Goal: Transaction & Acquisition: Purchase product/service

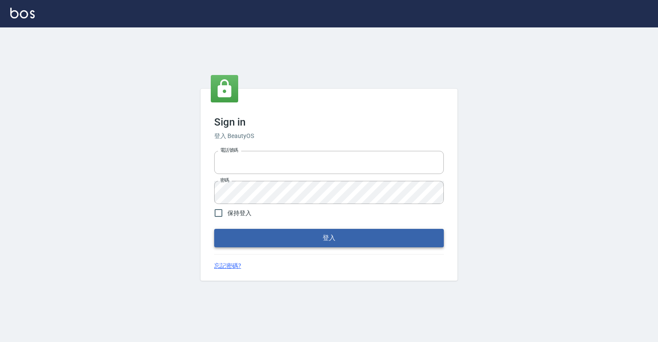
type input "0918176355"
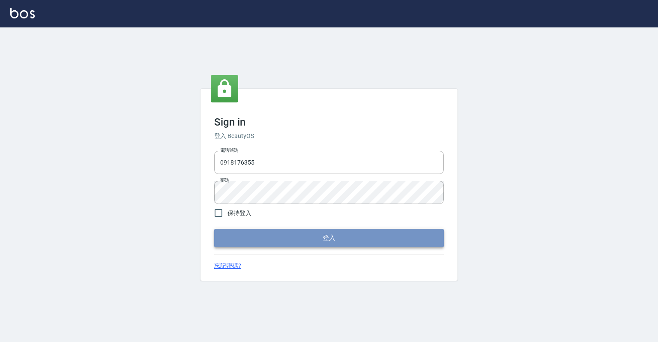
click at [360, 239] on button "登入" at bounding box center [329, 238] width 230 height 18
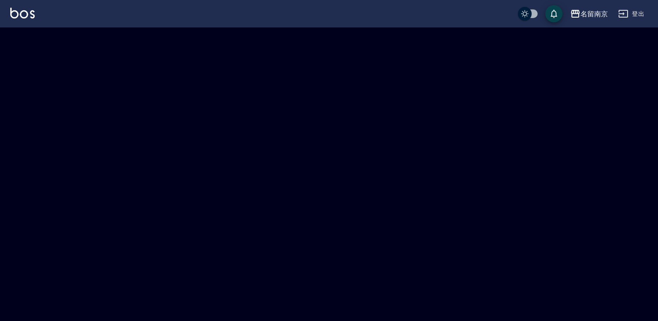
checkbox input "true"
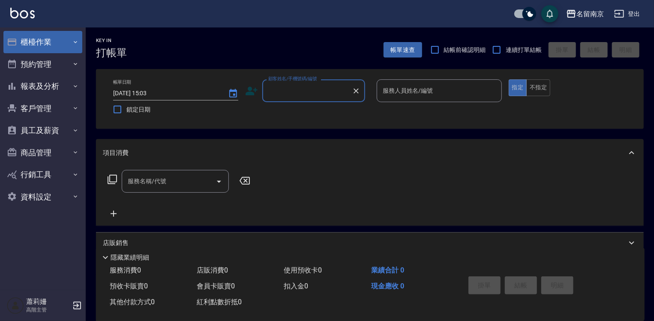
drag, startPoint x: 38, startPoint y: 39, endPoint x: 51, endPoint y: 45, distance: 14.2
click at [38, 39] on button "櫃檯作業" at bounding box center [42, 42] width 79 height 22
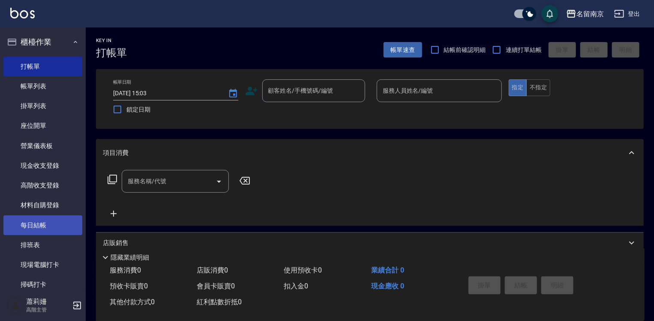
click at [48, 225] on link "每日結帳" at bounding box center [42, 225] width 79 height 20
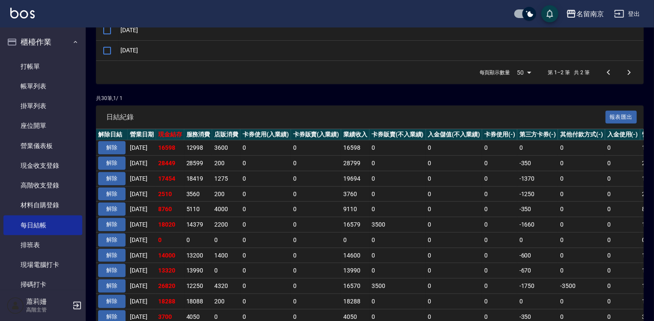
scroll to position [129, 0]
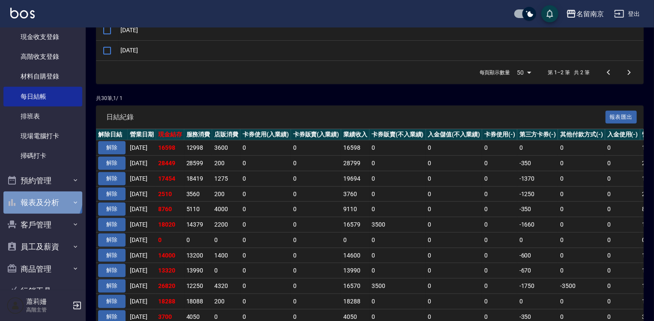
click at [41, 196] on button "報表及分析" at bounding box center [42, 202] width 79 height 22
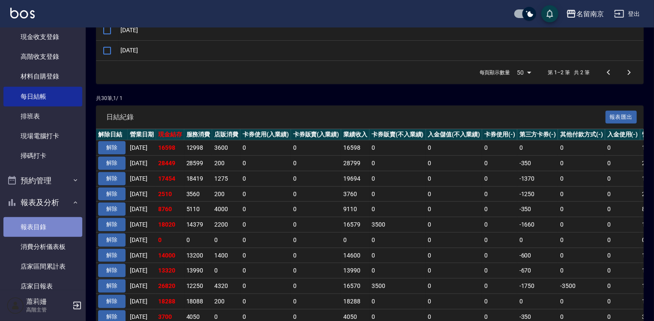
click at [49, 224] on link "報表目錄" at bounding box center [42, 227] width 79 height 20
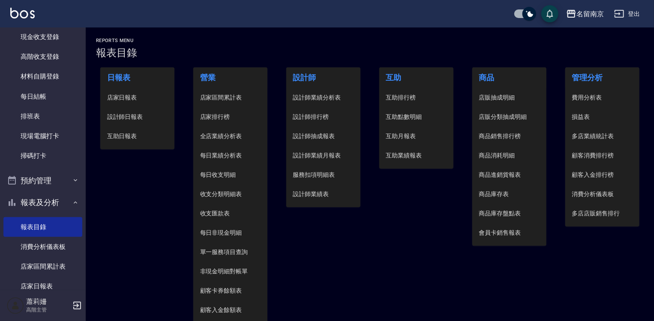
click at [129, 120] on span "設計師日報表" at bounding box center [137, 116] width 61 height 9
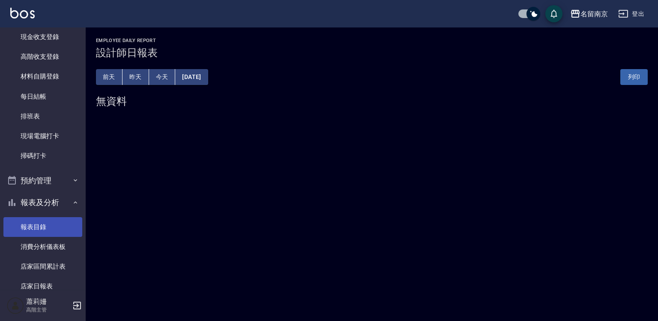
click at [40, 231] on link "報表目錄" at bounding box center [42, 227] width 79 height 20
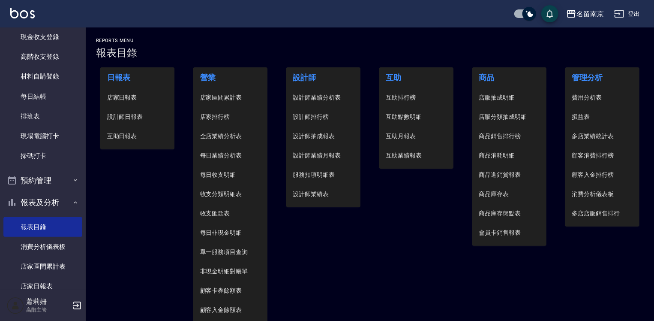
click at [118, 96] on span "店家日報表" at bounding box center [137, 97] width 61 height 9
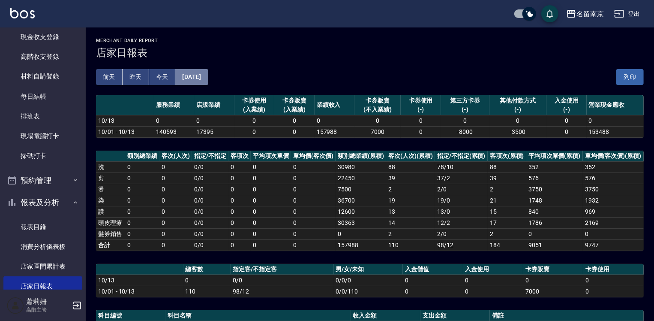
click at [208, 77] on button "[DATE]" at bounding box center [191, 77] width 33 height 16
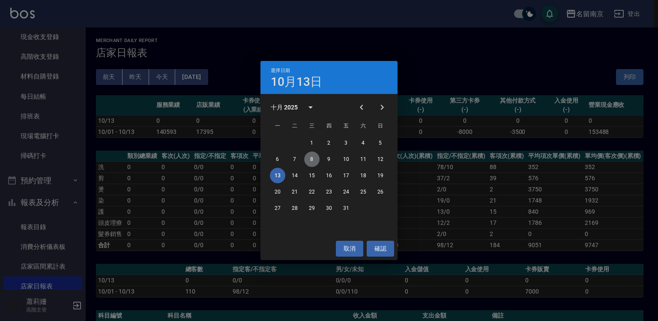
click at [312, 159] on button "8" at bounding box center [311, 158] width 15 height 15
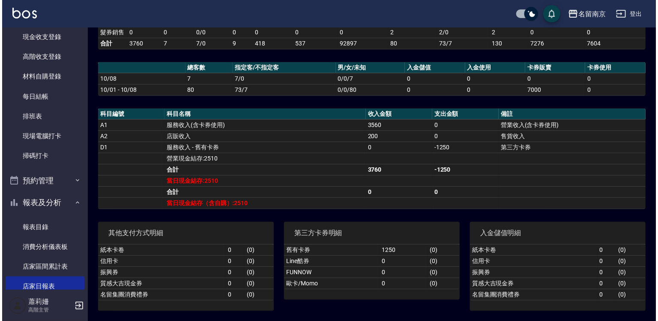
scroll to position [34, 0]
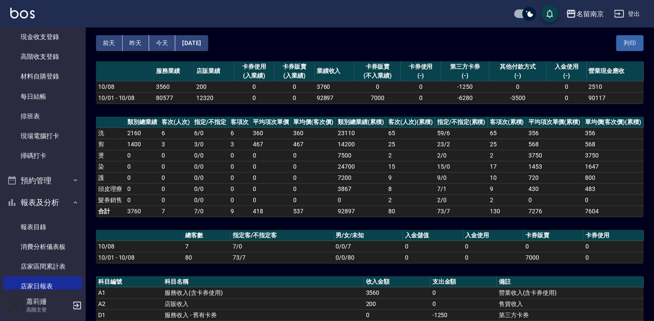
click at [189, 38] on button "[DATE]" at bounding box center [191, 43] width 33 height 16
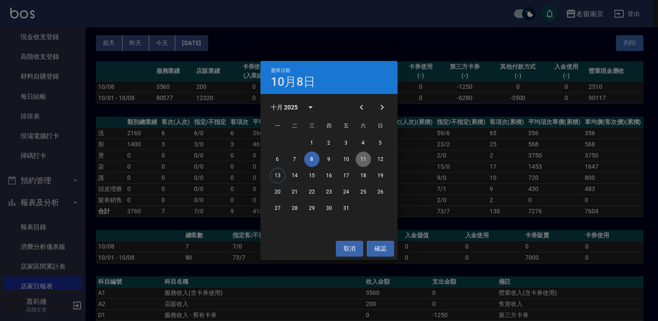
click at [364, 160] on button "11" at bounding box center [363, 158] width 15 height 15
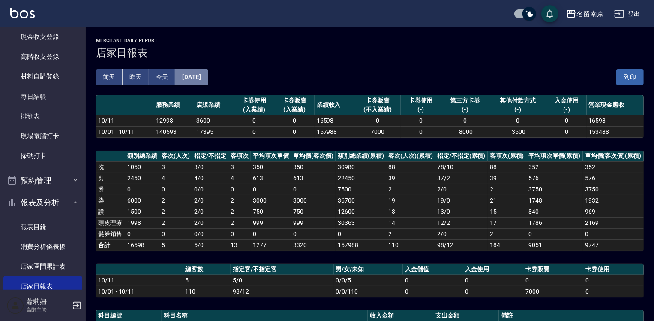
click at [208, 81] on button "[DATE]" at bounding box center [191, 77] width 33 height 16
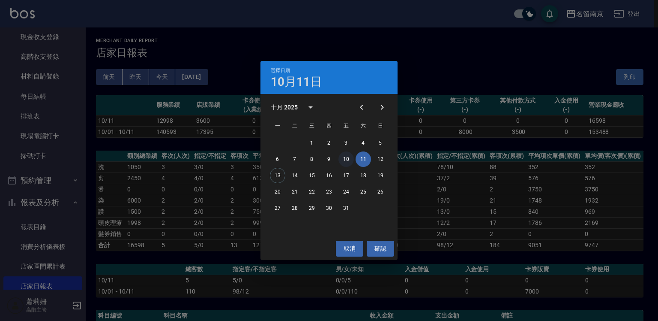
click at [346, 160] on button "10" at bounding box center [346, 158] width 15 height 15
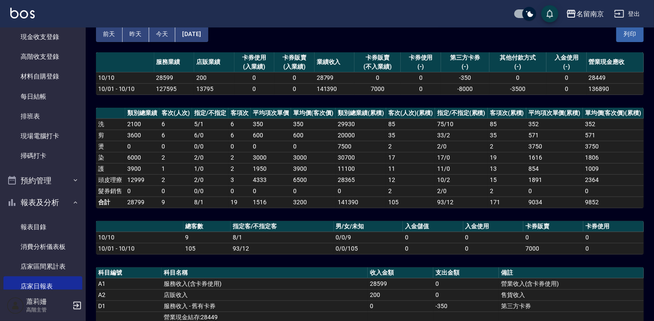
scroll to position [129, 0]
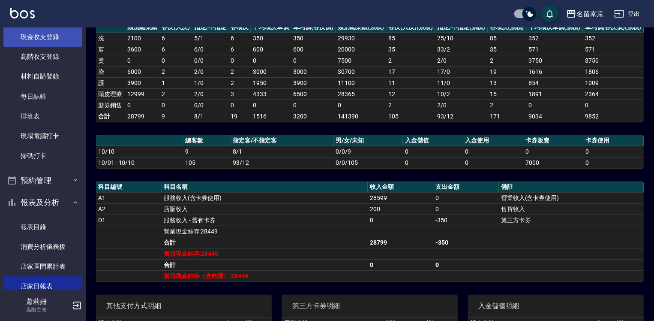
click at [48, 32] on link "現金收支登錄" at bounding box center [42, 37] width 79 height 20
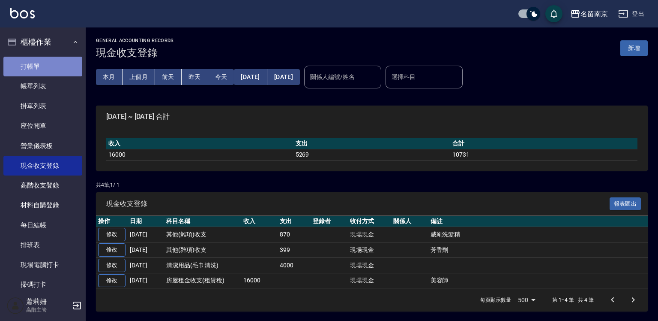
click at [51, 63] on link "打帳單" at bounding box center [42, 67] width 79 height 20
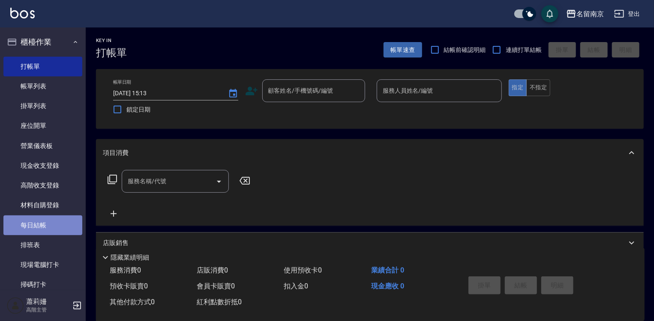
click at [42, 225] on link "每日結帳" at bounding box center [42, 225] width 79 height 20
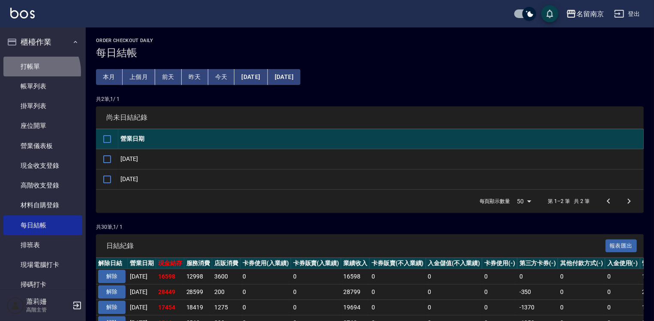
drag, startPoint x: 34, startPoint y: 72, endPoint x: 214, endPoint y: 82, distance: 180.3
click at [34, 72] on link "打帳單" at bounding box center [42, 67] width 79 height 20
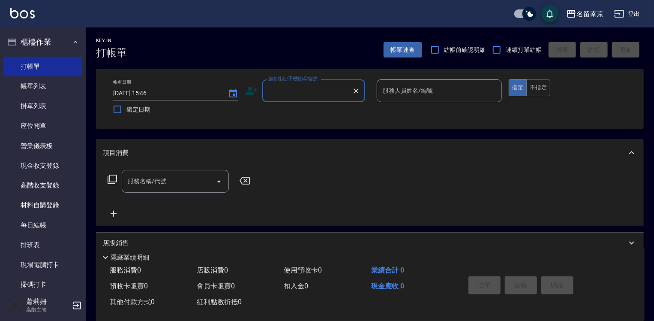
click at [321, 94] on input "顧客姓名/手機號碼/編號" at bounding box center [307, 90] width 82 height 15
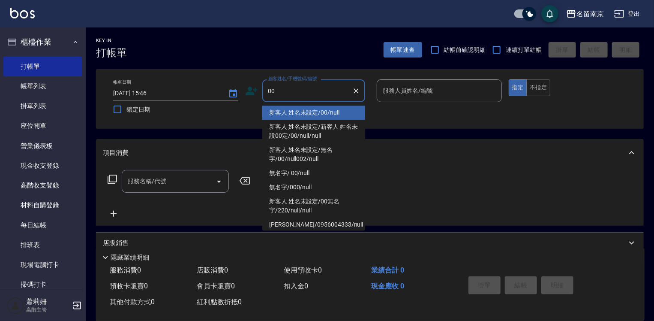
type input "新客人 姓名未設定/00/null"
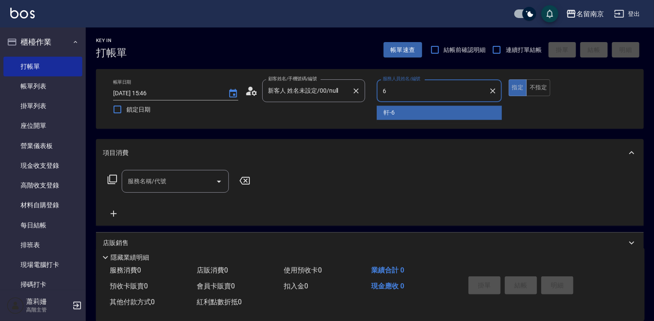
type input "軒-6"
type button "true"
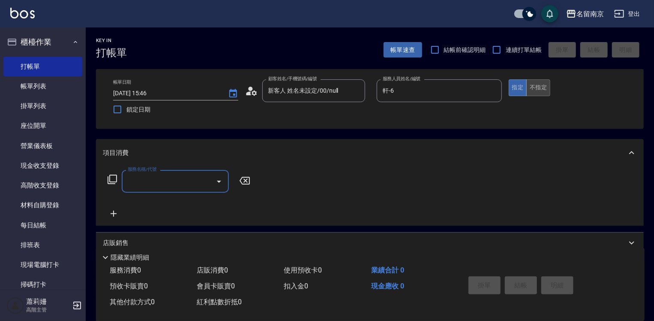
click at [533, 88] on button "不指定" at bounding box center [538, 87] width 24 height 17
click at [176, 183] on input "服務名稱/代號" at bounding box center [169, 181] width 87 height 15
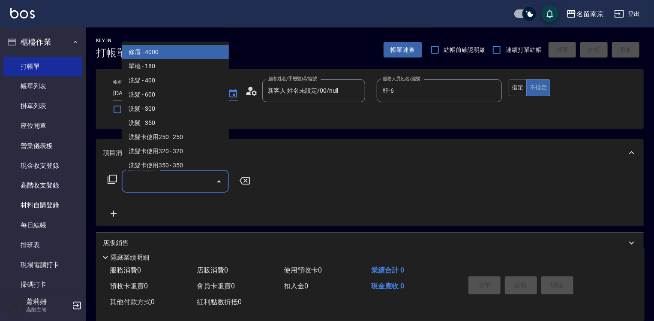
click at [174, 189] on div "服務名稱/代號" at bounding box center [175, 181] width 107 height 23
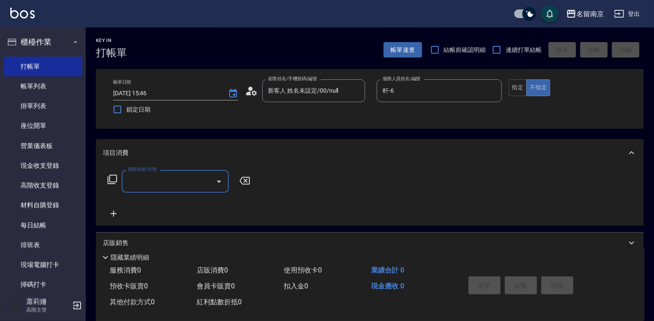
drag, startPoint x: 155, startPoint y: 178, endPoint x: 159, endPoint y: 178, distance: 4.7
click at [159, 178] on input "服務名稱/代號" at bounding box center [169, 181] width 87 height 15
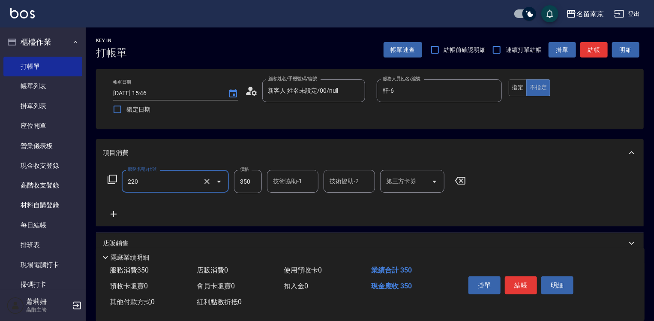
type input "洗髮(220)"
type input "380"
type input "軒-6"
click at [525, 278] on button "結帳" at bounding box center [521, 285] width 32 height 18
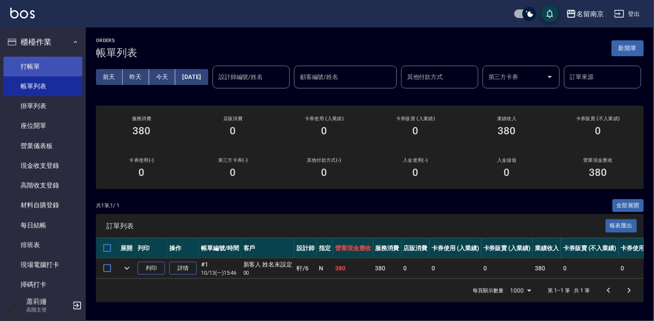
click at [32, 70] on link "打帳單" at bounding box center [42, 67] width 79 height 20
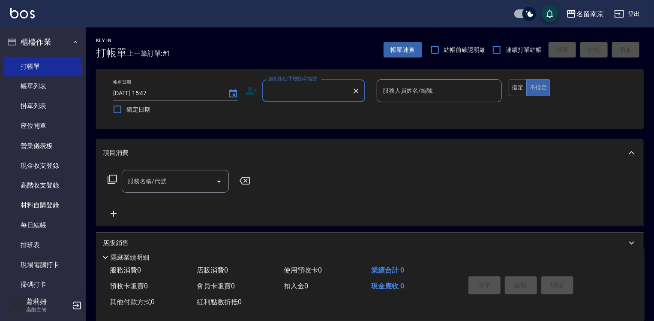
drag, startPoint x: 297, startPoint y: 105, endPoint x: 326, endPoint y: 84, distance: 35.9
click at [303, 94] on div "帳單日期 [DATE] 15:47 鎖定日期 顧客姓名/手機號碼/編號 顧客姓名/手機號碼/編號 服務人員姓名/編號 服務人員姓名/編號 指定 不指定" at bounding box center [369, 98] width 527 height 39
click at [326, 84] on input "顧客姓名/手機號碼/編號" at bounding box center [307, 90] width 82 height 15
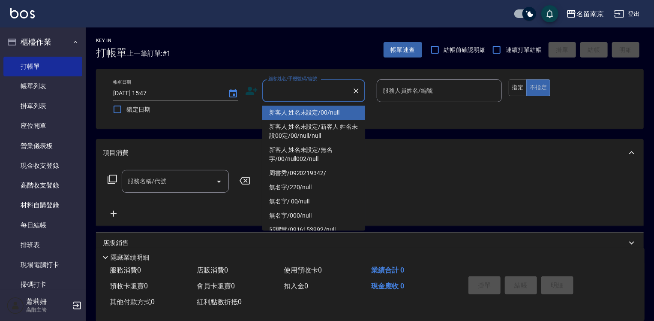
click at [323, 91] on input "顧客姓名/手機號碼/編號" at bounding box center [307, 90] width 82 height 15
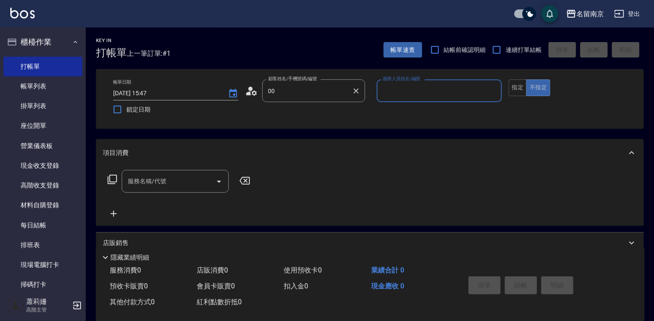
type input "新客人 姓名未設定/00/null"
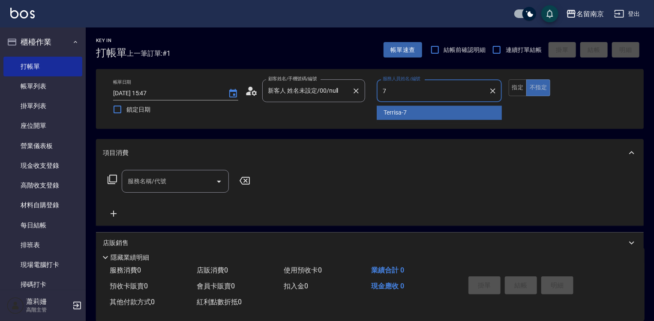
type input "Terrisa-7"
type button "false"
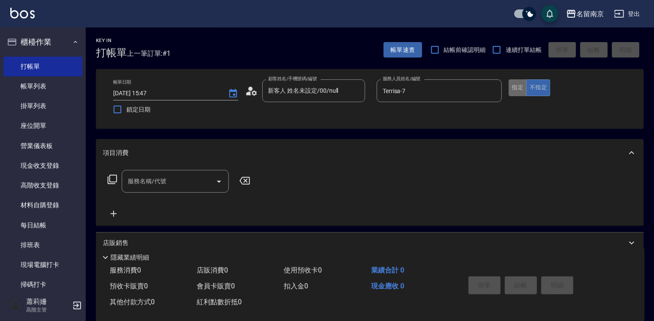
click at [519, 86] on button "指定" at bounding box center [518, 87] width 18 height 17
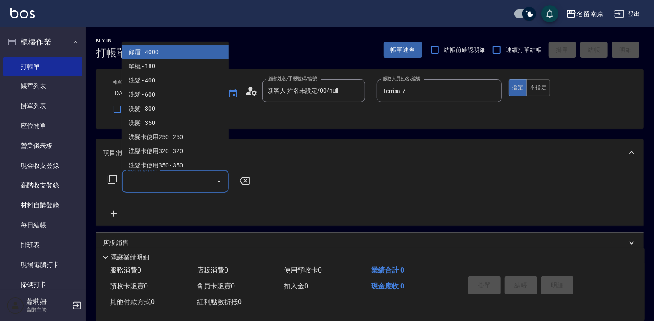
click at [149, 179] on input "服務名稱/代號" at bounding box center [169, 181] width 87 height 15
click at [112, 175] on icon at bounding box center [112, 179] width 10 height 10
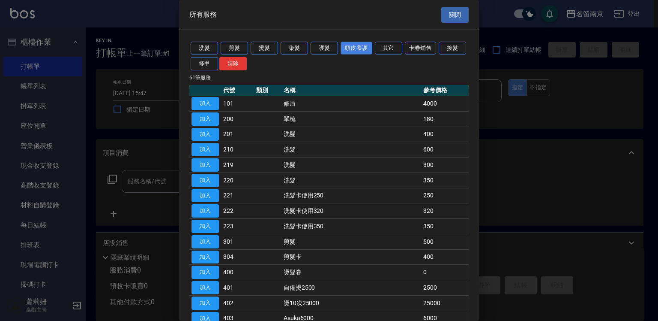
click at [348, 47] on button "頭皮養護" at bounding box center [357, 48] width 32 height 13
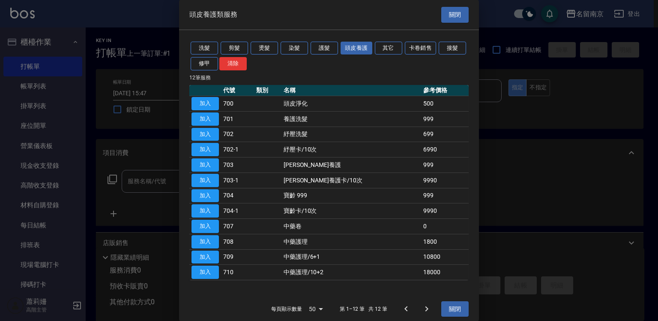
drag, startPoint x: 194, startPoint y: 134, endPoint x: 254, endPoint y: 132, distance: 60.1
click at [194, 134] on button "加入" at bounding box center [205, 134] width 27 height 13
type input "紓壓洗髮(702)"
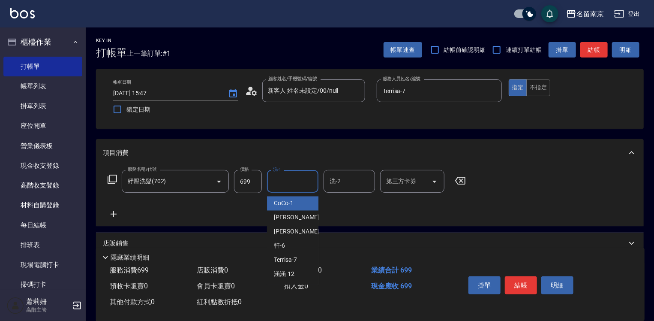
click at [300, 177] on input "洗-1" at bounding box center [293, 181] width 44 height 15
type input "Terrisa-7"
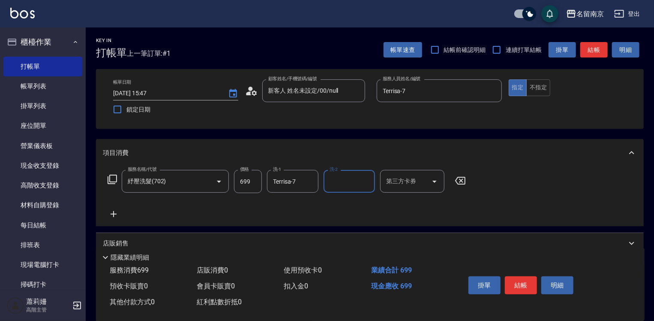
click at [113, 213] on icon at bounding box center [114, 214] width 6 height 6
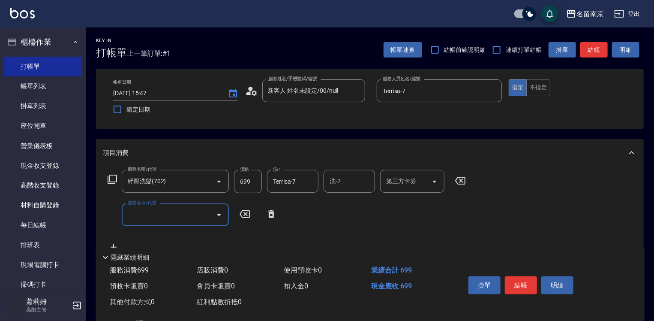
click at [186, 221] on input "服務名稱/代號" at bounding box center [169, 214] width 87 height 15
type input "剪髮(301)"
type input "650"
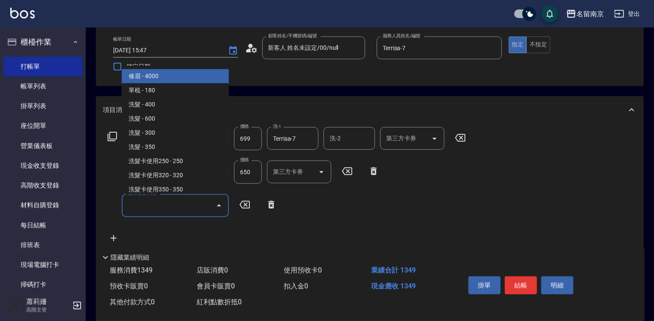
click at [157, 203] on input "服務名稱/代號" at bounding box center [169, 205] width 87 height 15
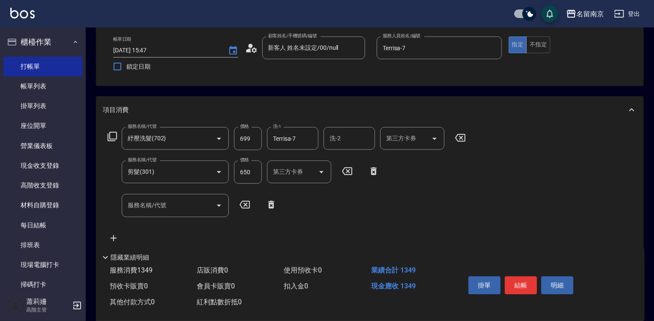
click at [113, 135] on icon at bounding box center [112, 136] width 10 height 10
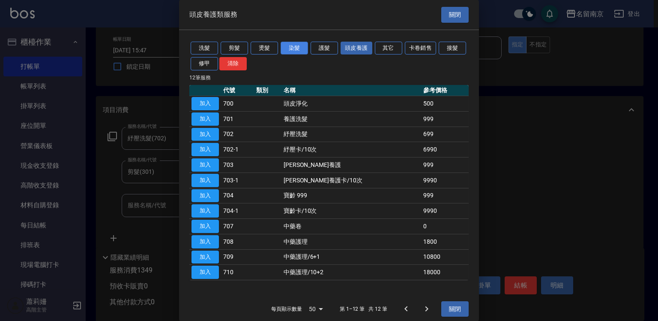
click at [283, 45] on button "染髮" at bounding box center [294, 48] width 27 height 13
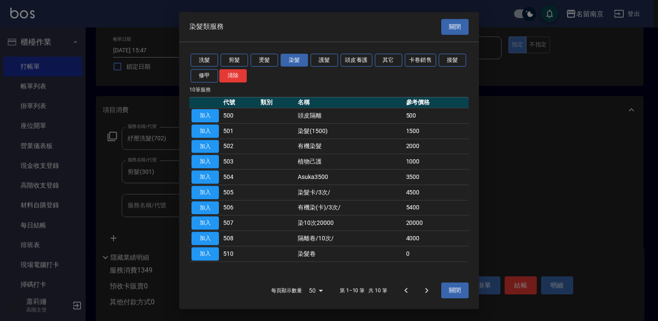
click at [219, 254] on td "加入" at bounding box center [205, 253] width 32 height 15
drag, startPoint x: 209, startPoint y: 253, endPoint x: 250, endPoint y: 257, distance: 40.9
click at [209, 253] on button "加入" at bounding box center [205, 253] width 27 height 13
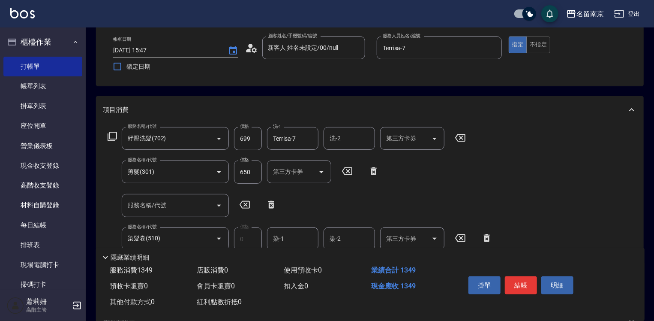
scroll to position [129, 0]
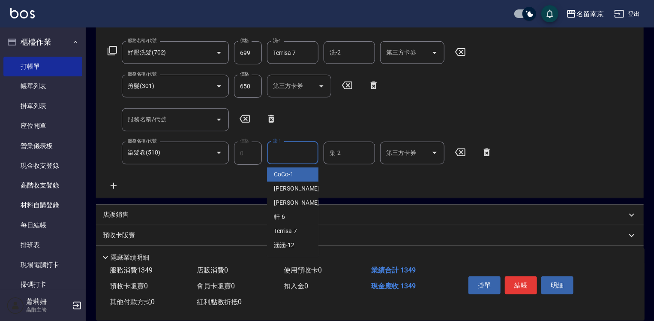
click at [296, 147] on input "染-1" at bounding box center [293, 152] width 44 height 15
type input "Terrisa-7"
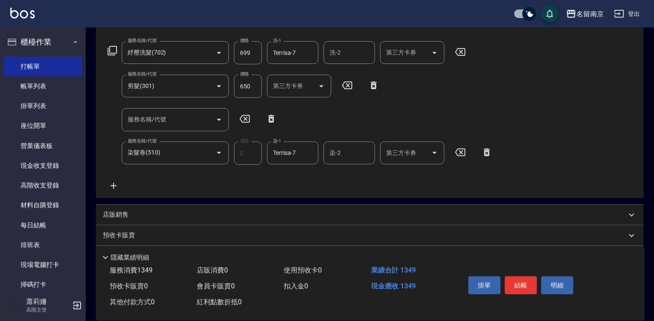
click at [109, 182] on icon at bounding box center [113, 185] width 21 height 10
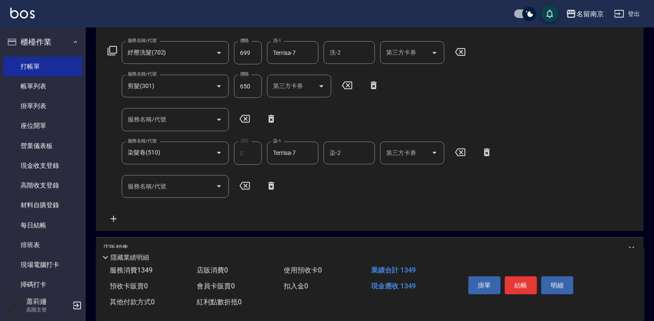
click at [256, 84] on input "650" at bounding box center [248, 86] width 28 height 23
click at [248, 88] on input "650" at bounding box center [248, 86] width 28 height 23
click at [417, 210] on div "服務名稱/代號 紓壓洗髮(702) 服務名稱/代號 價格 699 價格 洗-1 Terrisa-7 洗-1 洗-2 洗-2 第三方卡券 第三方卡券 服務名稱/…" at bounding box center [300, 132] width 395 height 183
click at [272, 186] on icon at bounding box center [271, 186] width 6 height 8
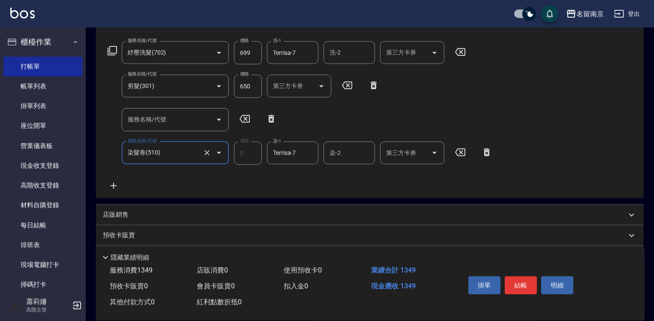
click at [238, 88] on input "650" at bounding box center [248, 86] width 28 height 23
click at [257, 88] on input "650" at bounding box center [248, 86] width 28 height 23
click at [245, 91] on input "650" at bounding box center [248, 86] width 28 height 23
click at [257, 82] on input "650" at bounding box center [248, 86] width 28 height 23
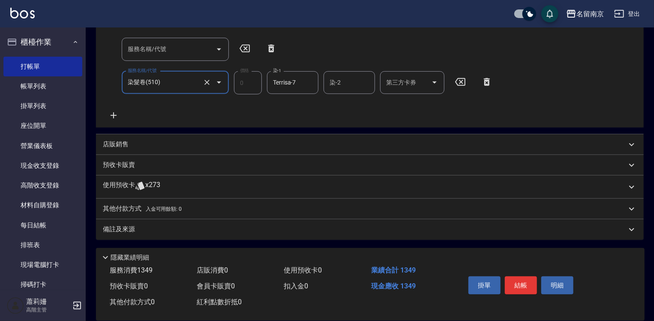
scroll to position [113, 0]
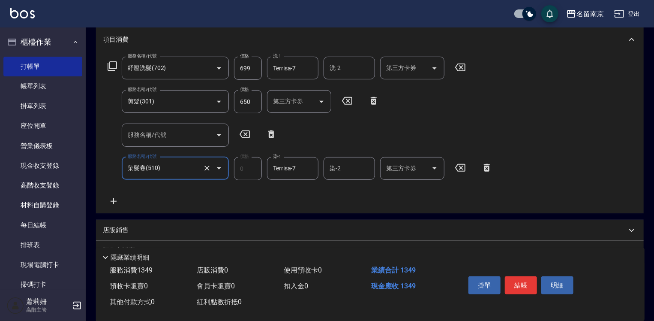
click at [245, 100] on input "650" at bounding box center [248, 101] width 28 height 23
click at [253, 102] on input "650" at bounding box center [248, 101] width 28 height 23
click at [249, 103] on input "650" at bounding box center [248, 101] width 28 height 23
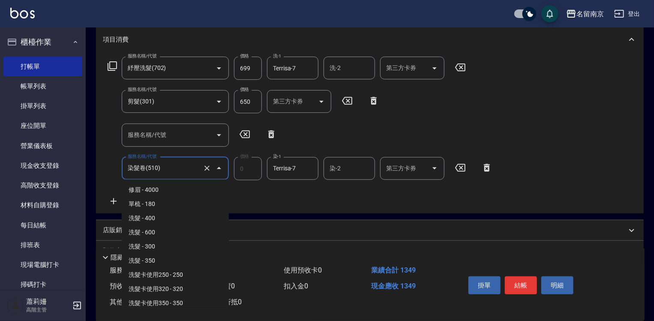
click at [183, 171] on input "染髮卷(510)" at bounding box center [163, 168] width 75 height 15
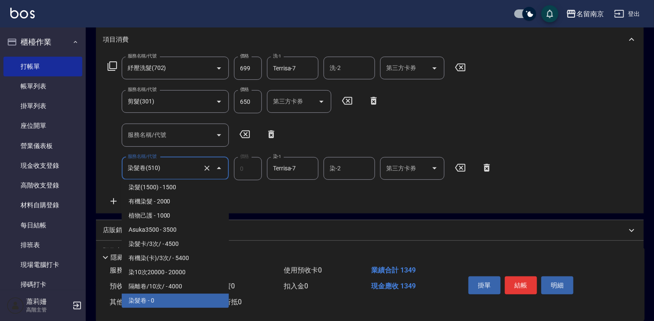
click at [303, 136] on div "服務名稱/代號 紓壓洗髮(702) 服務名稱/代號 價格 699 價格 洗-1 Terrisa-7 洗-1 洗-2 洗-2 第三方卡券 第三方卡券 服務名稱/…" at bounding box center [300, 132] width 395 height 150
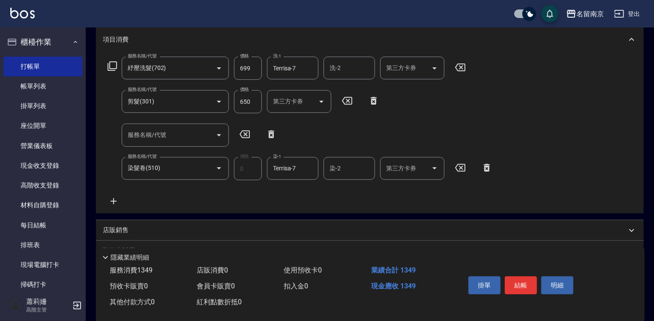
click at [251, 104] on input "650" at bounding box center [248, 101] width 28 height 23
click at [456, 105] on div "服務名稱/代號 紓壓洗髮(702) 服務名稱/代號 價格 699 價格 洗-1 Terrisa-7 洗-1 洗-2 洗-2 第三方卡券 第三方卡券 服務名稱/…" at bounding box center [300, 132] width 395 height 150
click at [258, 72] on input "699" at bounding box center [248, 68] width 28 height 23
click at [528, 279] on button "結帳" at bounding box center [521, 285] width 32 height 18
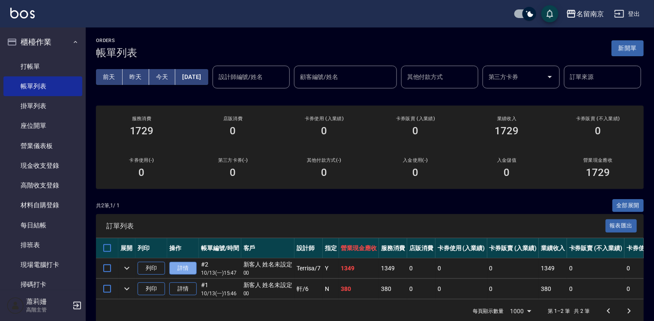
click at [195, 275] on link "詳情" at bounding box center [182, 267] width 27 height 13
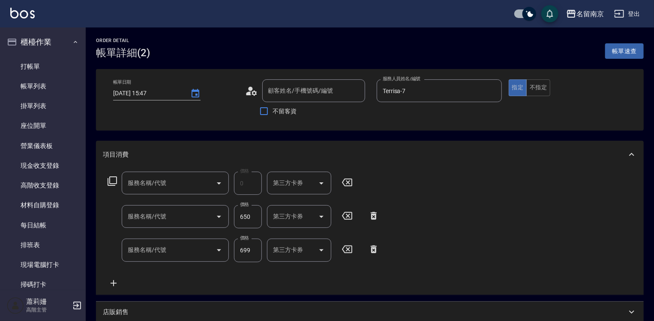
type input "[DATE] 15:47"
type input "Terrisa-7"
type input "染髮卷(510)"
type input "剪髮(301)"
type input "紓壓洗髮(702)"
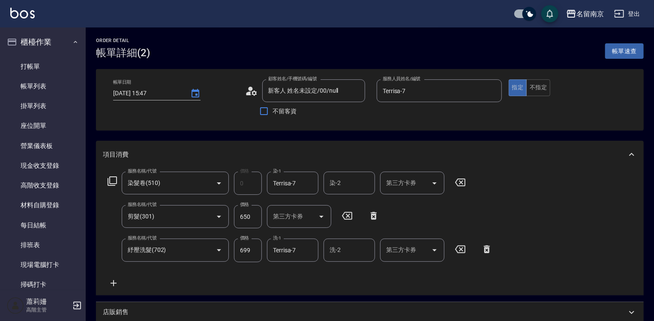
type input "新客人 姓名未設定/00/null"
click at [247, 256] on input "699" at bounding box center [248, 249] width 28 height 23
click at [244, 222] on input "650" at bounding box center [248, 216] width 28 height 23
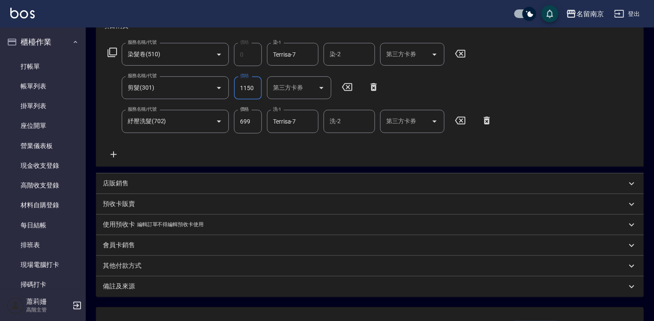
scroll to position [195, 0]
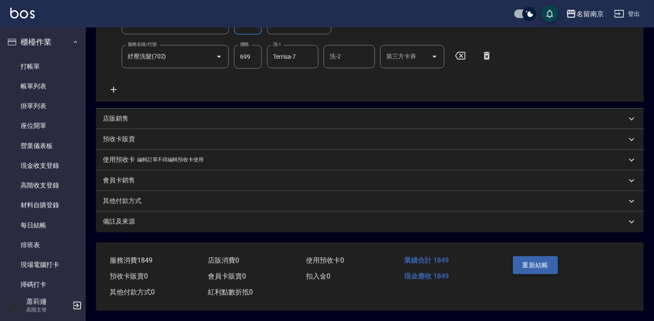
type input "1150"
click at [535, 261] on button "重新結帳" at bounding box center [535, 265] width 45 height 18
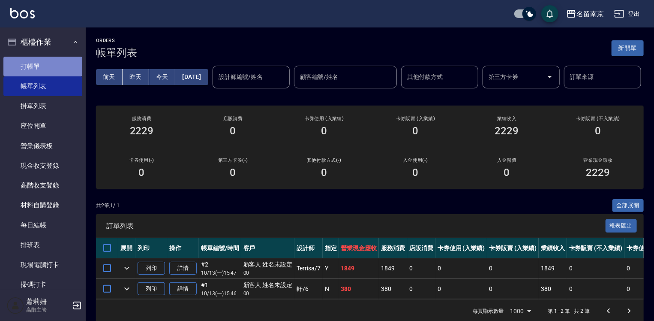
click at [65, 62] on link "打帳單" at bounding box center [42, 67] width 79 height 20
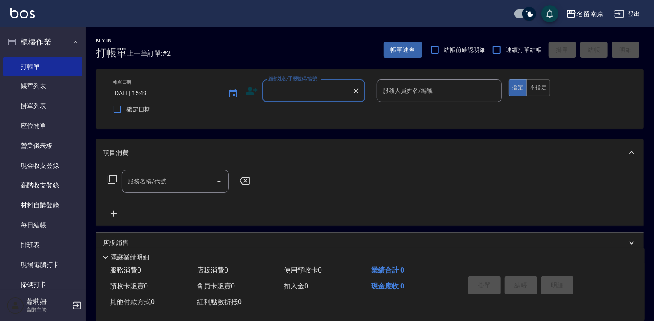
click at [336, 95] on input "顧客姓名/手機號碼/編號" at bounding box center [307, 90] width 82 height 15
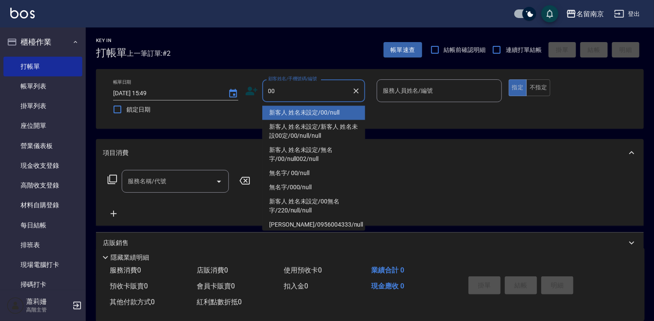
type input "新客人 姓名未設定/00/null"
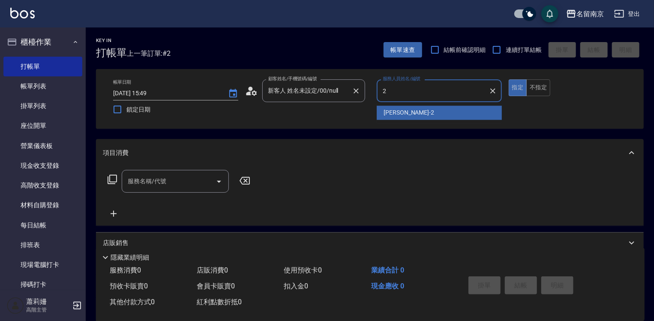
type input "[PERSON_NAME]-2"
type button "true"
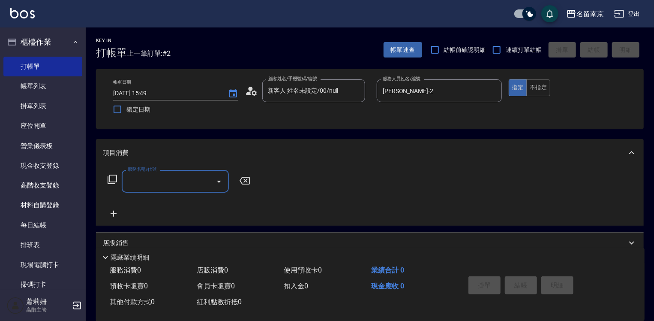
drag, startPoint x: 161, startPoint y: 188, endPoint x: 287, endPoint y: 183, distance: 126.1
click at [183, 183] on input "服務名稱/代號" at bounding box center [169, 181] width 87 height 15
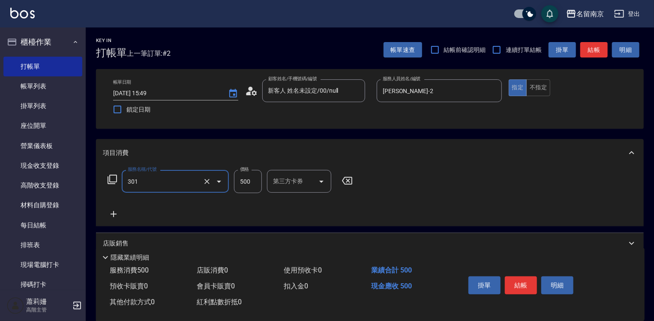
type input "剪髮(301)"
type input "600"
click at [520, 283] on button "結帳" at bounding box center [521, 285] width 32 height 18
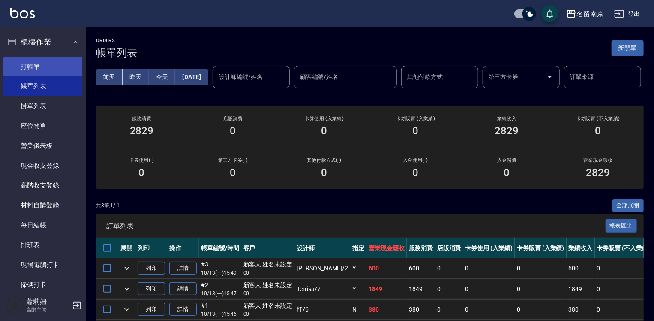
click at [27, 65] on link "打帳單" at bounding box center [42, 67] width 79 height 20
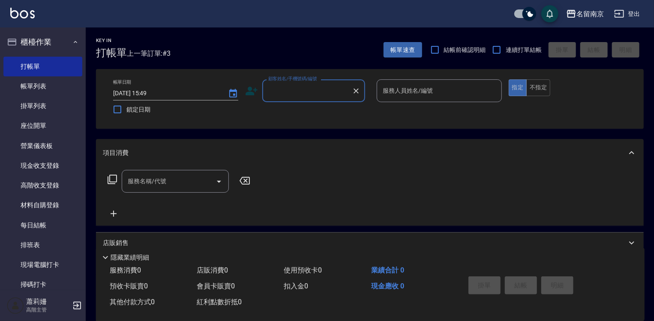
drag, startPoint x: 309, startPoint y: 93, endPoint x: 399, endPoint y: 112, distance: 91.7
click at [312, 93] on input "顧客姓名/手機號碼/編號" at bounding box center [307, 90] width 82 height 15
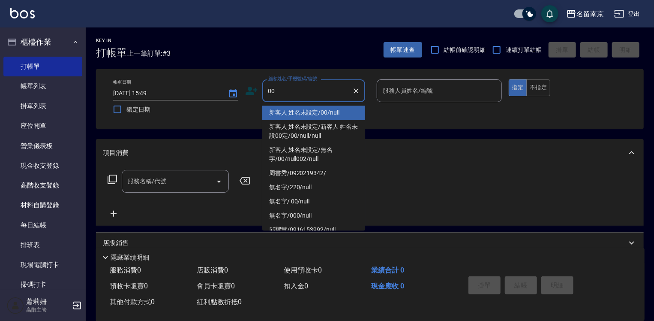
type input "新客人 姓名未設定/00/null"
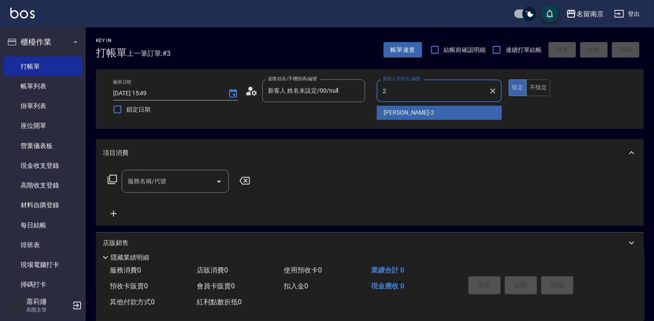
type input "[PERSON_NAME]-2"
type button "true"
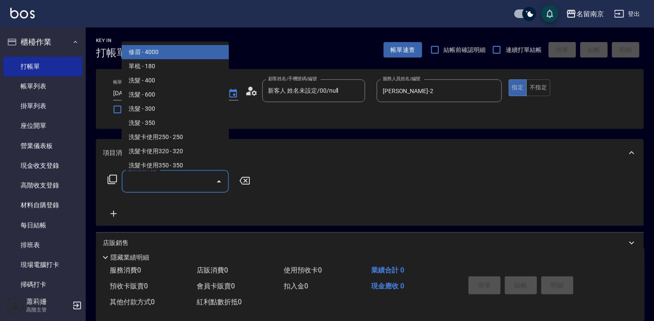
click at [168, 186] on input "服務名稱/代號" at bounding box center [169, 181] width 87 height 15
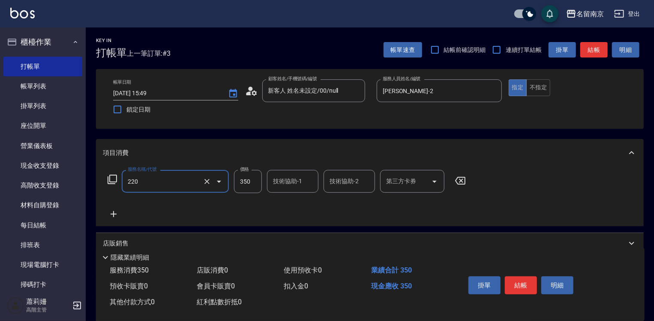
type input "洗髮(220)"
drag, startPoint x: 283, startPoint y: 180, endPoint x: 292, endPoint y: 182, distance: 9.3
click at [291, 182] on input "技術協助-1" at bounding box center [293, 181] width 44 height 15
type input "[PERSON_NAME]-2"
click at [518, 279] on button "結帳" at bounding box center [521, 285] width 32 height 18
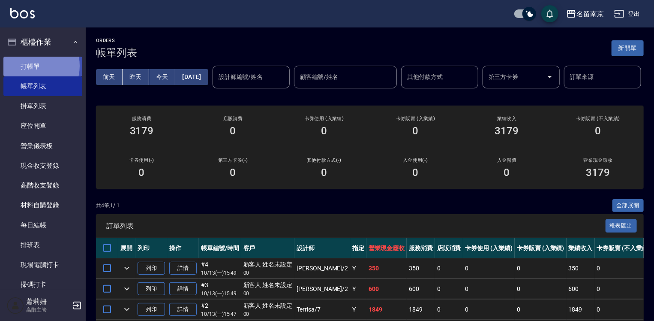
click at [30, 66] on link "打帳單" at bounding box center [42, 67] width 79 height 20
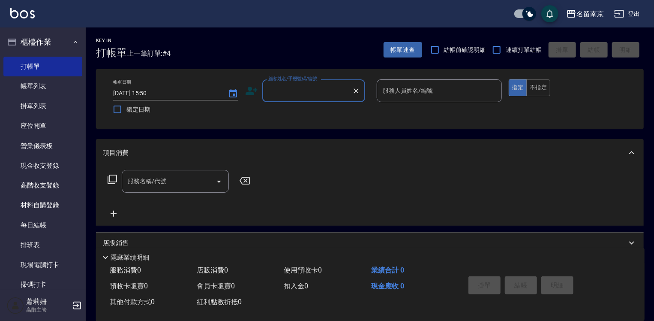
click at [303, 90] on input "顧客姓名/手機號碼/編號" at bounding box center [307, 90] width 82 height 15
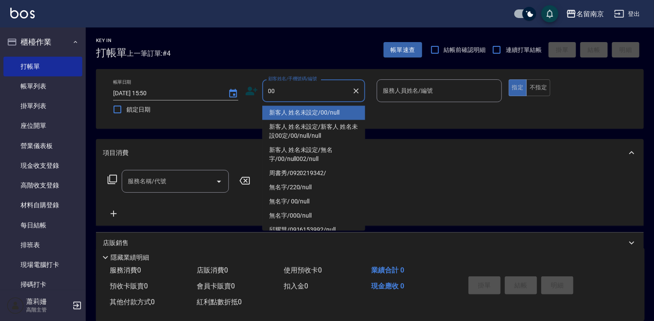
type input "新客人 姓名未設定/00/null"
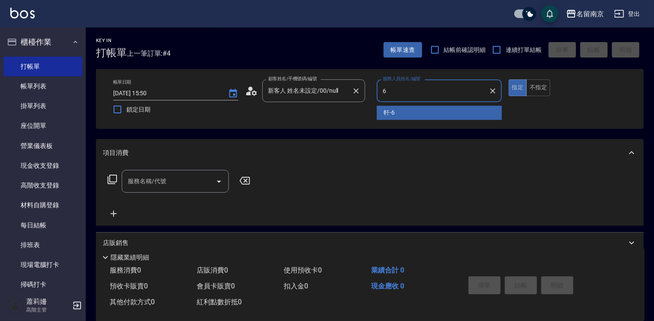
type input "軒-6"
type button "true"
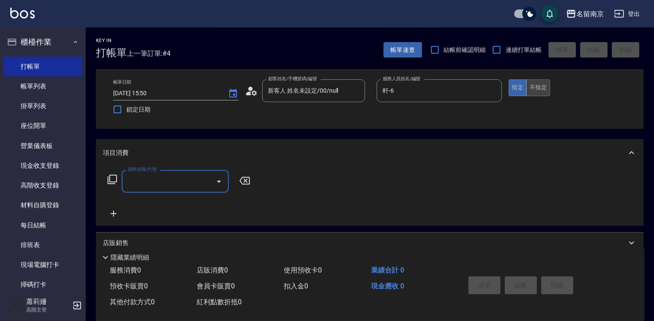
click at [536, 89] on button "不指定" at bounding box center [538, 87] width 24 height 17
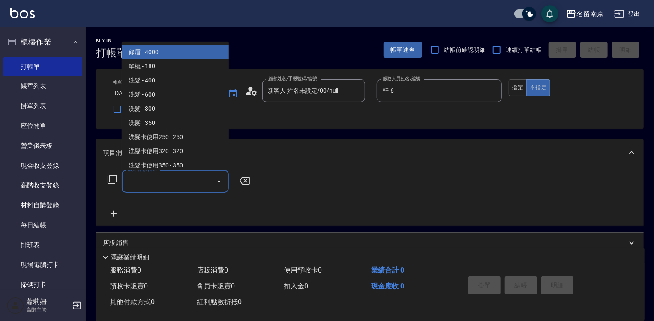
click at [176, 177] on input "服務名稱/代號" at bounding box center [169, 181] width 87 height 15
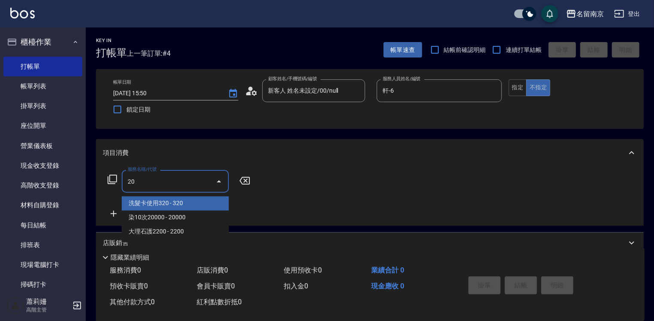
type input "2"
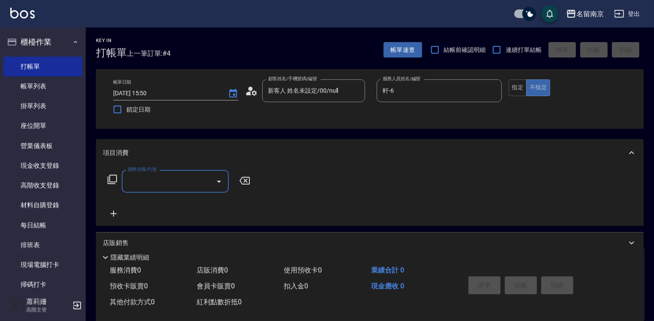
click at [174, 184] on input "服務名稱/代號" at bounding box center [169, 181] width 87 height 15
click at [114, 178] on icon at bounding box center [112, 179] width 10 height 10
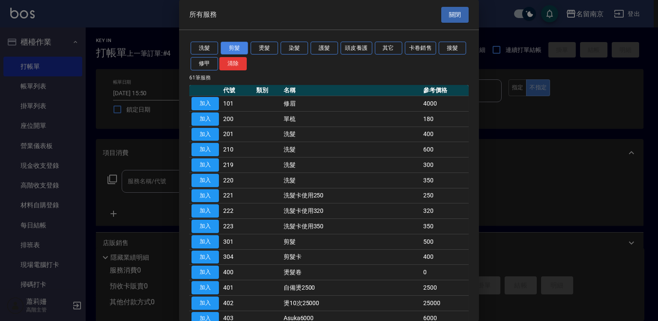
drag, startPoint x: 210, startPoint y: 47, endPoint x: 222, endPoint y: 48, distance: 12.4
click at [210, 48] on button "洗髮" at bounding box center [204, 48] width 27 height 13
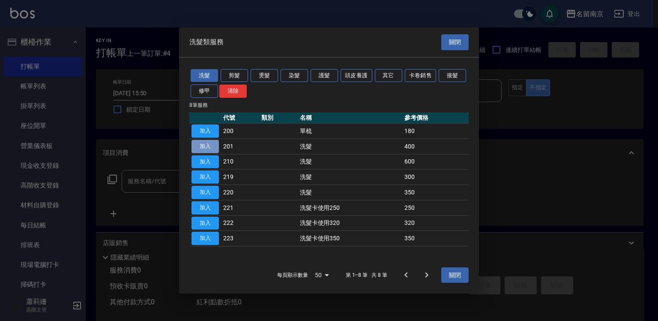
click at [202, 141] on button "加入" at bounding box center [205, 146] width 27 height 13
type input "洗髮(201)"
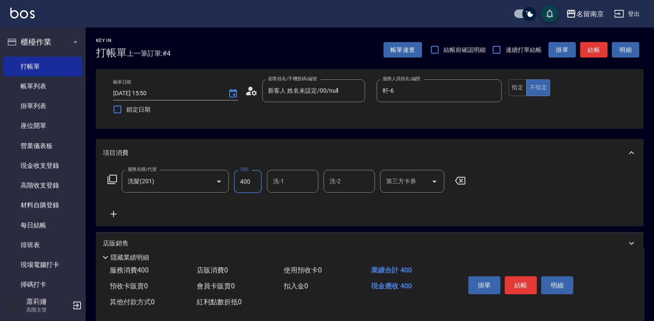
drag, startPoint x: 248, startPoint y: 179, endPoint x: 263, endPoint y: 183, distance: 15.7
click at [248, 178] on input "400" at bounding box center [248, 181] width 28 height 23
type input "430"
type input "軒-6"
click at [110, 214] on icon at bounding box center [113, 214] width 21 height 10
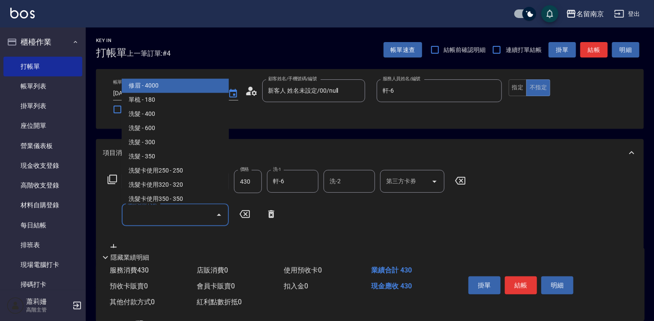
click at [141, 214] on input "服務名稱/代號" at bounding box center [169, 214] width 87 height 15
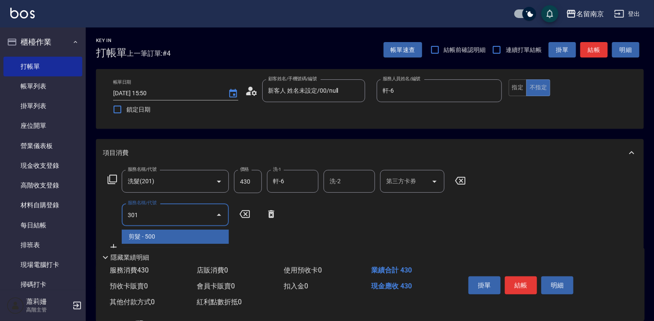
type input "剪髮(301)"
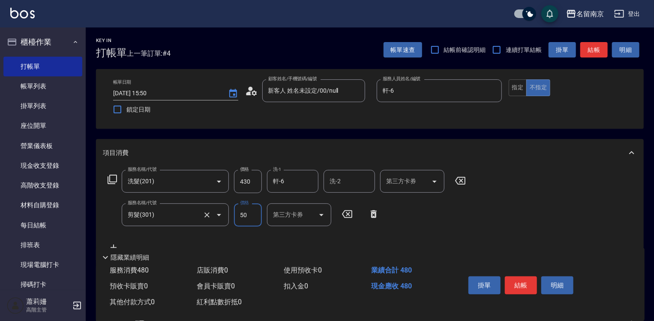
type input "500"
click at [525, 286] on button "結帳" at bounding box center [521, 285] width 32 height 18
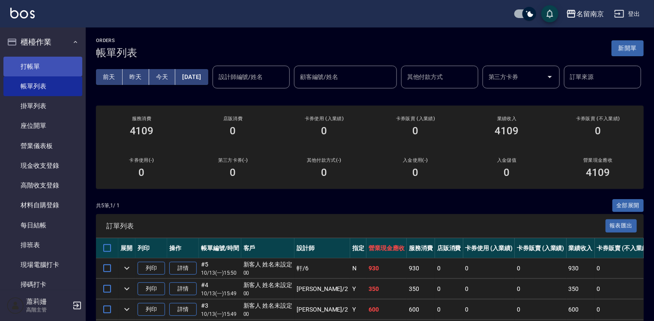
click at [53, 62] on link "打帳單" at bounding box center [42, 67] width 79 height 20
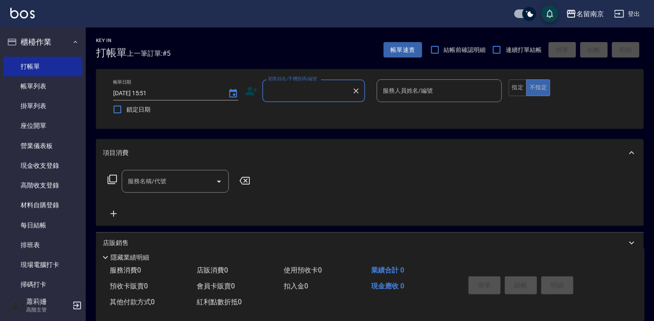
click at [292, 96] on input "顧客姓名/手機號碼/編號" at bounding box center [307, 90] width 82 height 15
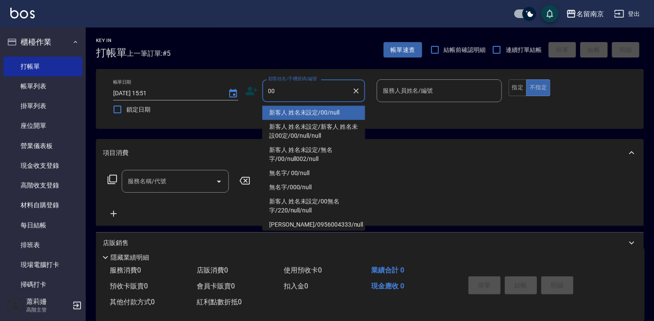
type input "新客人 姓名未設定/00/null"
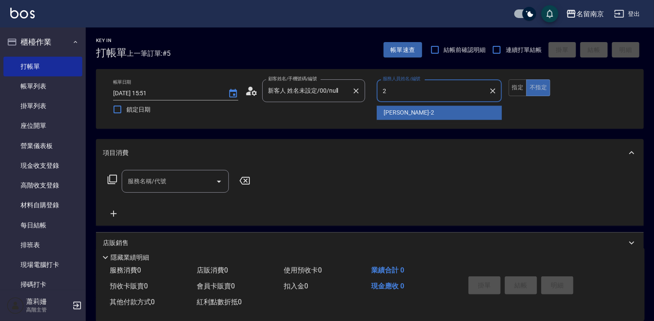
type input "[PERSON_NAME]-2"
type button "false"
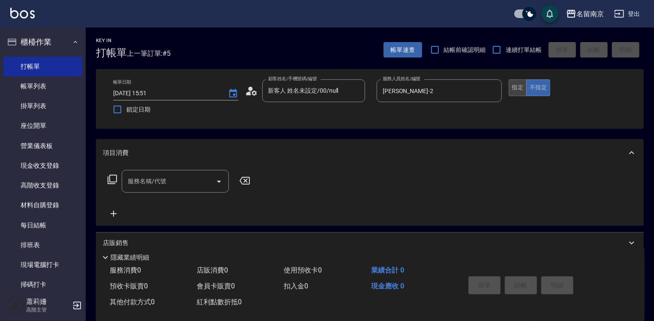
click at [519, 88] on button "指定" at bounding box center [518, 87] width 18 height 17
drag, startPoint x: 141, startPoint y: 185, endPoint x: 145, endPoint y: 181, distance: 6.1
click at [141, 183] on input "服務名稱/代號" at bounding box center [169, 181] width 87 height 15
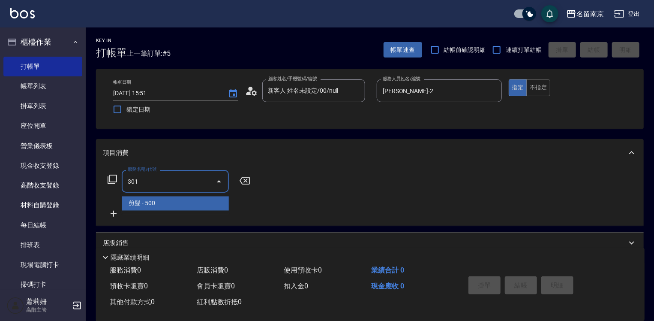
type input "剪髮(301)"
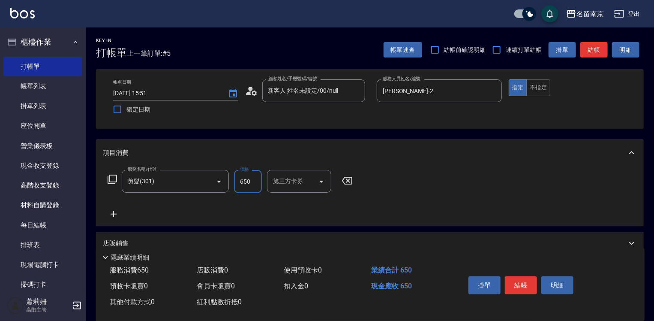
type input "650"
click at [525, 276] on button "結帳" at bounding box center [521, 285] width 32 height 18
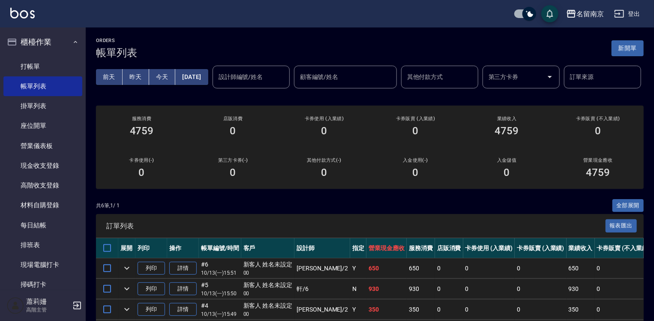
scroll to position [86, 0]
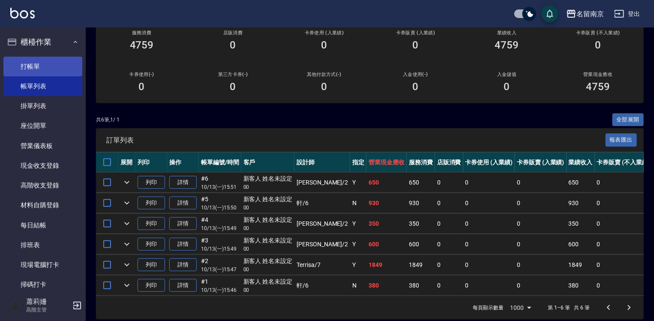
drag, startPoint x: 26, startPoint y: 63, endPoint x: 177, endPoint y: 69, distance: 150.9
click at [27, 64] on link "打帳單" at bounding box center [42, 67] width 79 height 20
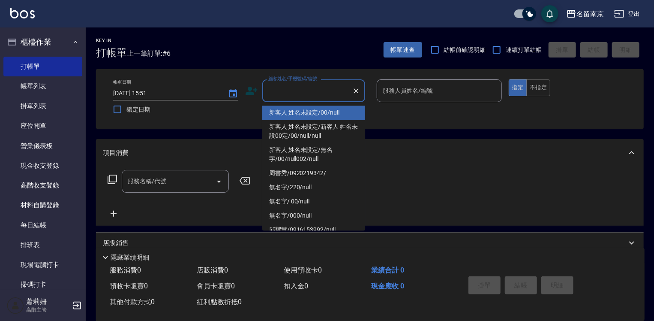
drag, startPoint x: 285, startPoint y: 85, endPoint x: 297, endPoint y: 88, distance: 12.4
click at [292, 86] on input "顧客姓名/手機號碼/編號" at bounding box center [307, 90] width 82 height 15
type input "新客人 姓名未設定/00/null"
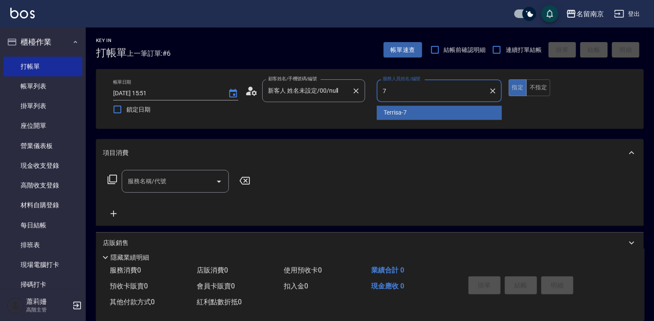
type input "Terrisa-7"
type button "true"
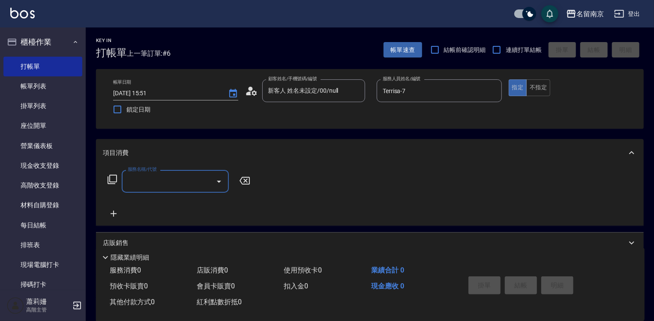
click at [146, 175] on input "服務名稱/代號" at bounding box center [169, 181] width 87 height 15
click at [145, 180] on input "22" at bounding box center [169, 181] width 87 height 15
click at [128, 183] on div "22 服務名稱/代號" at bounding box center [175, 181] width 107 height 23
type input "2"
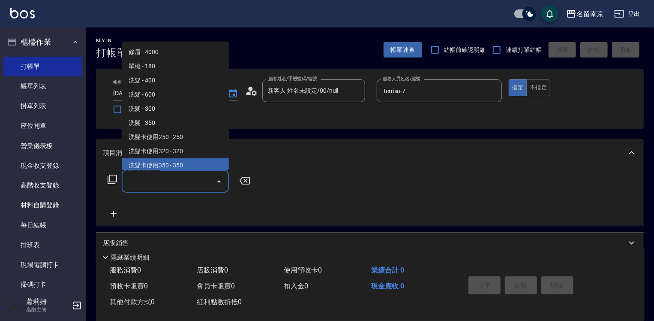
click at [165, 167] on span "洗髮卡使用350 - 350" at bounding box center [175, 165] width 107 height 14
type input "洗髮卡使用350(223)"
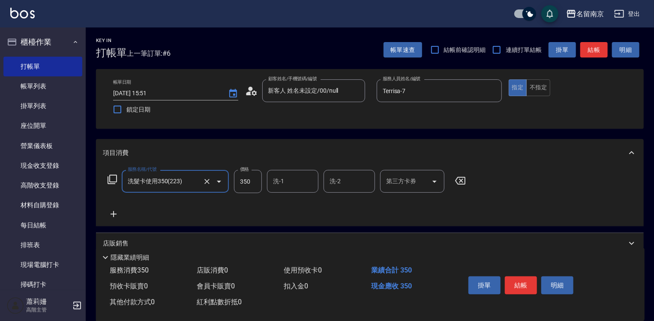
click at [290, 180] on input "洗-1" at bounding box center [293, 181] width 44 height 15
type input "Terrisa-7"
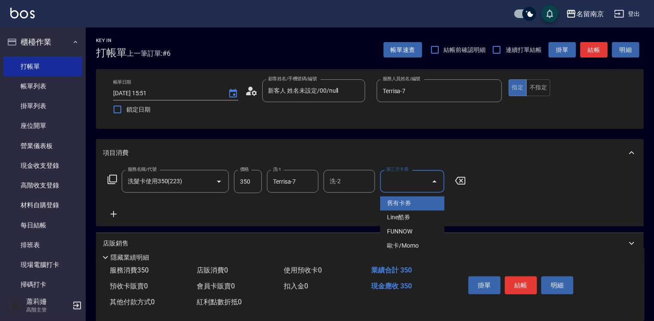
click at [412, 185] on input "第三方卡券" at bounding box center [406, 181] width 44 height 15
click at [415, 197] on span "舊有卡券" at bounding box center [412, 203] width 64 height 14
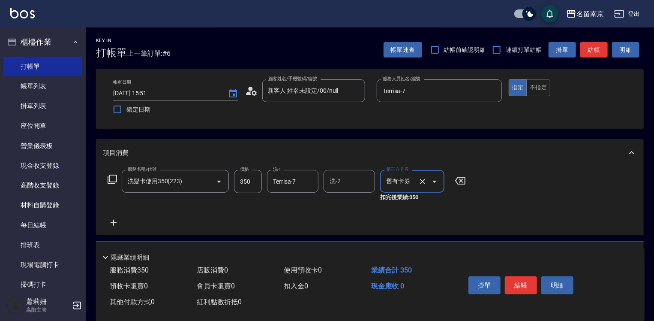
type input "舊有卡券"
click at [522, 285] on button "結帳" at bounding box center [521, 285] width 32 height 18
